Goal: Check status

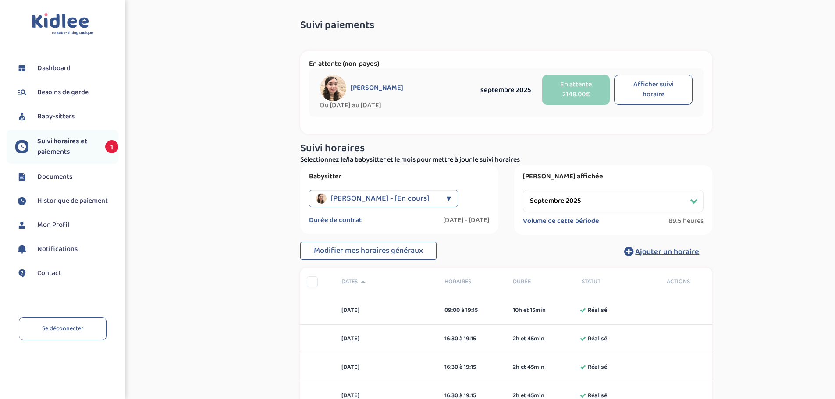
click at [615, 202] on select "Filtrer par mois [DATE] [DATE] [DATE] [DATE] [DATE] [DATE] [DATE] [DATE] [DATE]…" at bounding box center [613, 201] width 181 height 23
click at [523, 190] on select "Filtrer par mois [DATE] [DATE] [DATE] [DATE] [DATE] [DATE] [DATE] [DATE] [DATE]…" at bounding box center [613, 201] width 181 height 23
click at [686, 197] on select "Filtrer par mois [DATE] [DATE] [DATE] [DATE] [DATE] [DATE] [DATE] [DATE] [DATE]…" at bounding box center [613, 201] width 181 height 23
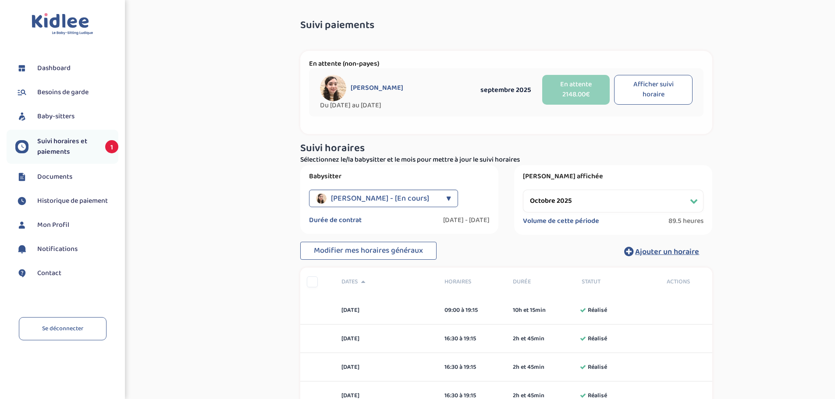
click at [698, 205] on select "Filtrer par mois [DATE] [DATE] [DATE] [DATE] [DATE] [DATE] [DATE] [DATE] [DATE]…" at bounding box center [613, 201] width 181 height 23
click at [523, 190] on select "Filtrer par mois [DATE] [DATE] [DATE] [DATE] [DATE] [DATE] [DATE] [DATE] [DATE]…" at bounding box center [613, 201] width 181 height 23
click at [612, 204] on select "Filtrer par mois [DATE] [DATE] [DATE] [DATE] [DATE] [DATE] [DATE] [DATE] [DATE]…" at bounding box center [613, 201] width 181 height 23
click at [523, 190] on select "Filtrer par mois [DATE] [DATE] [DATE] [DATE] [DATE] [DATE] [DATE] [DATE] [DATE]…" at bounding box center [613, 201] width 181 height 23
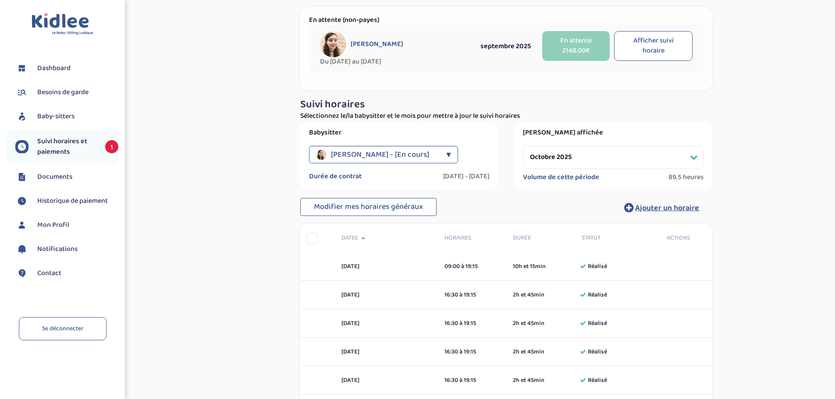
click at [637, 160] on select "Filtrer par mois [DATE] [DATE] [DATE] [DATE] [DATE] [DATE] [DATE] [DATE] [DATE]…" at bounding box center [613, 157] width 181 height 23
select select "novembre 2025"
click at [523, 146] on select "Filtrer par mois [DATE] [DATE] [DATE] [DATE] [DATE] [DATE] [DATE] [DATE] [DATE]…" at bounding box center [613, 157] width 181 height 23
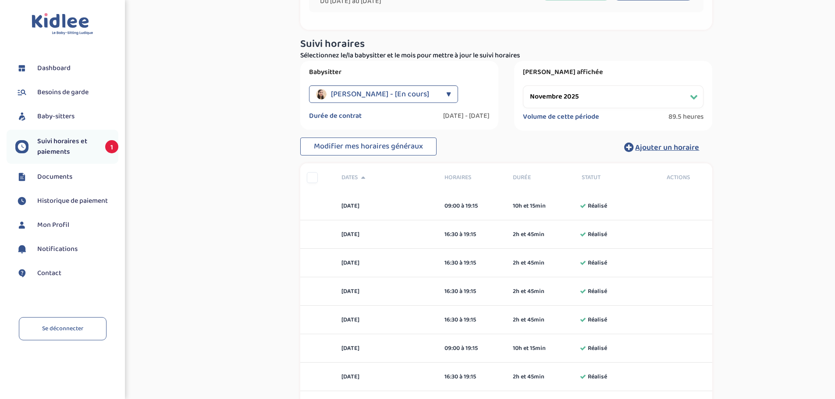
scroll to position [0, 0]
